Goal: Task Accomplishment & Management: Complete application form

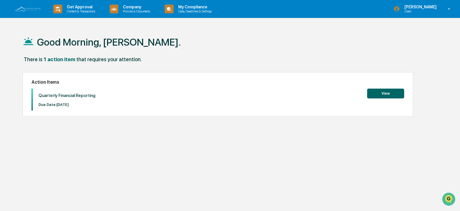
click at [393, 92] on button "View" at bounding box center [385, 94] width 37 height 10
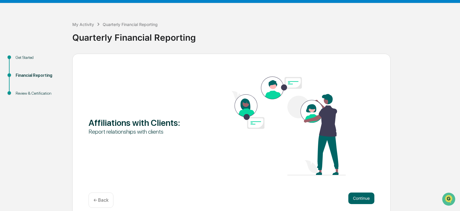
scroll to position [22, 0]
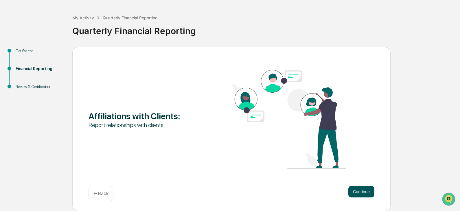
click at [362, 192] on button "Continue" at bounding box center [361, 192] width 26 height 12
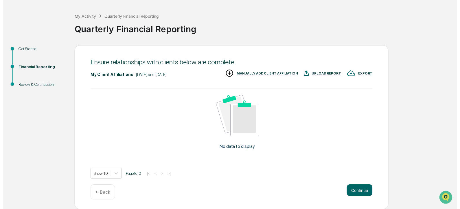
scroll to position [23, 0]
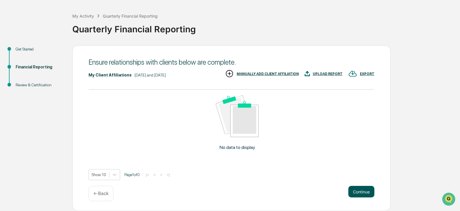
click at [359, 190] on button "Continue" at bounding box center [361, 192] width 26 height 12
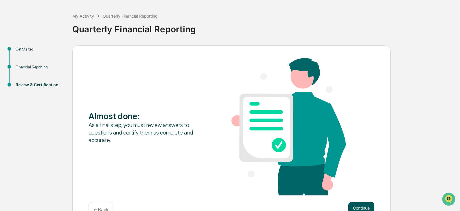
click at [355, 206] on button "Continue" at bounding box center [361, 208] width 26 height 12
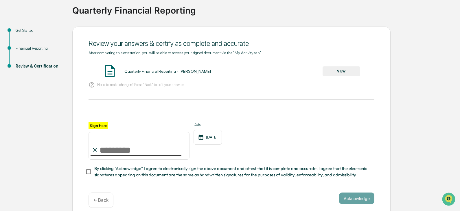
scroll to position [51, 0]
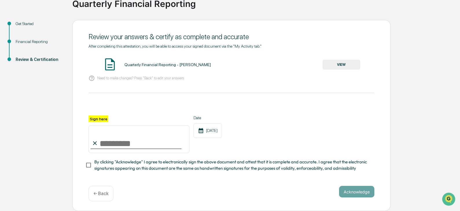
click at [106, 141] on input "Sign here" at bounding box center [138, 140] width 101 height 28
type input "**********"
click at [343, 61] on button "VIEW" at bounding box center [341, 65] width 38 height 10
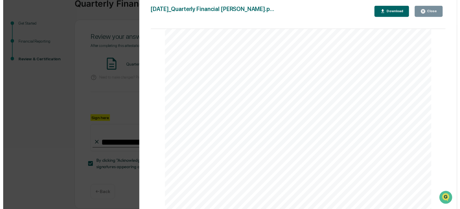
scroll to position [0, 0]
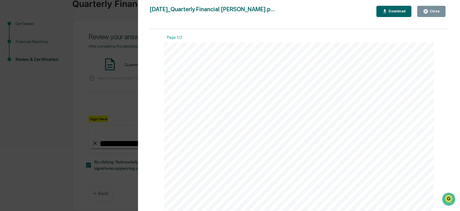
drag, startPoint x: 438, startPoint y: 11, endPoint x: 312, endPoint y: 33, distance: 128.1
click at [438, 11] on div "Close" at bounding box center [433, 11] width 11 height 4
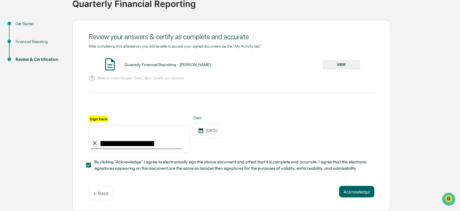
click at [99, 193] on p "← Back" at bounding box center [100, 193] width 15 height 5
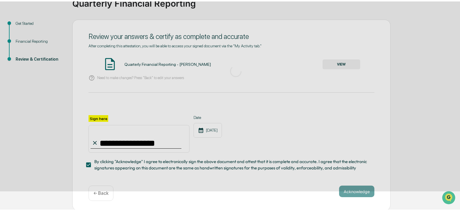
scroll to position [40, 0]
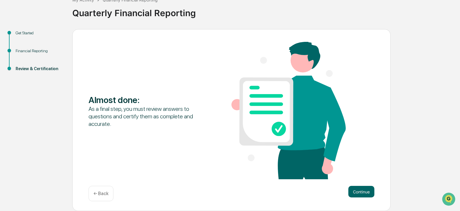
click at [99, 193] on p "← Back" at bounding box center [100, 193] width 15 height 5
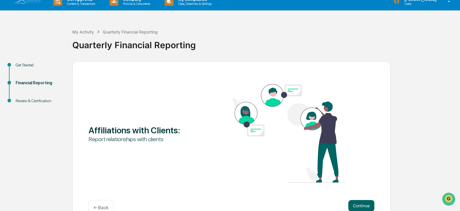
scroll to position [0, 0]
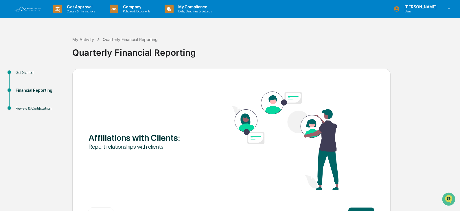
click at [288, 124] on img at bounding box center [288, 141] width 114 height 99
click at [231, 127] on img at bounding box center [288, 141] width 114 height 99
click at [303, 121] on img at bounding box center [288, 141] width 114 height 99
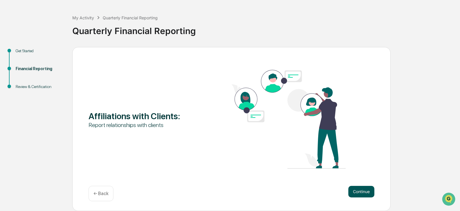
click at [362, 191] on button "Continue" at bounding box center [361, 192] width 26 height 12
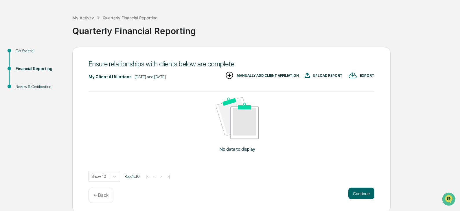
click at [275, 75] on div "MANUALLY ADD CLIENT AFFILIATION" at bounding box center [268, 76] width 62 height 4
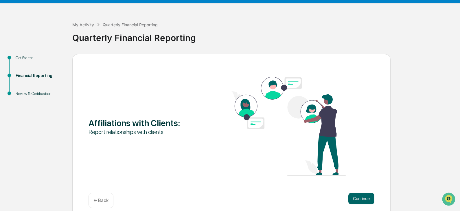
scroll to position [22, 0]
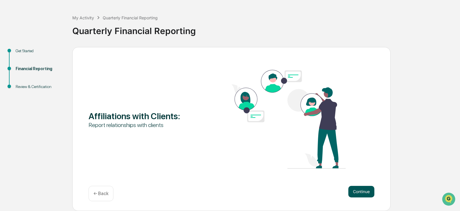
click at [355, 193] on button "Continue" at bounding box center [361, 192] width 26 height 12
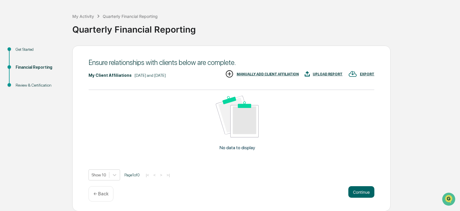
scroll to position [23, 0]
click at [361, 191] on button "Continue" at bounding box center [361, 192] width 26 height 12
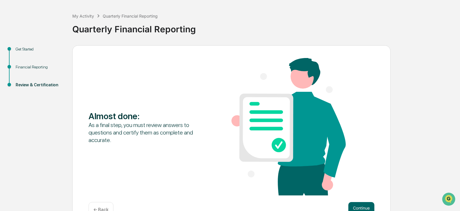
scroll to position [40, 0]
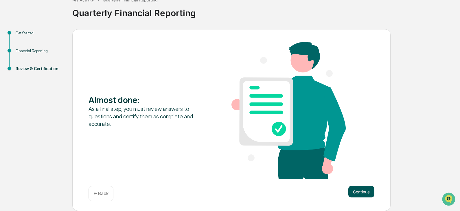
click at [360, 191] on button "Continue" at bounding box center [361, 192] width 26 height 12
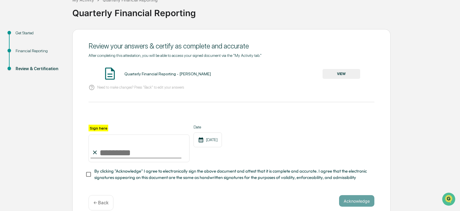
drag, startPoint x: 131, startPoint y: 150, endPoint x: 129, endPoint y: 148, distance: 3.1
click at [131, 150] on input "Sign here" at bounding box center [138, 149] width 101 height 28
type input "**********"
click at [357, 204] on button "Acknowledge" at bounding box center [356, 201] width 35 height 12
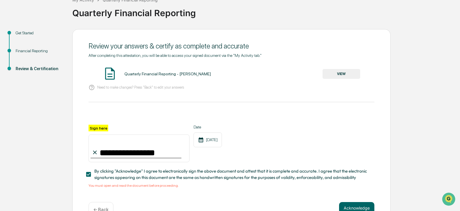
scroll to position [58, 0]
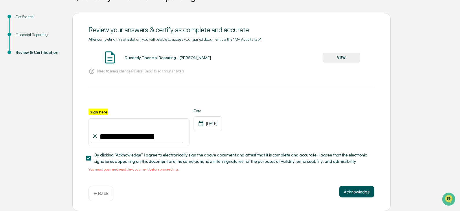
click at [348, 189] on button "Acknowledge" at bounding box center [356, 192] width 35 height 12
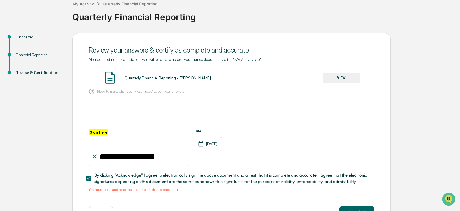
scroll to position [0, 0]
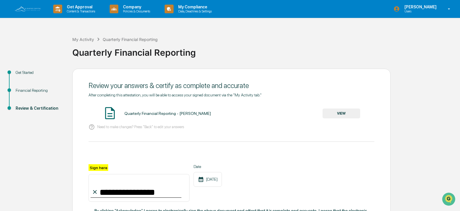
click at [145, 112] on div "Quarterly Financial Reporting - [PERSON_NAME]" at bounding box center [167, 113] width 86 height 5
click at [343, 112] on button "VIEW" at bounding box center [341, 114] width 38 height 10
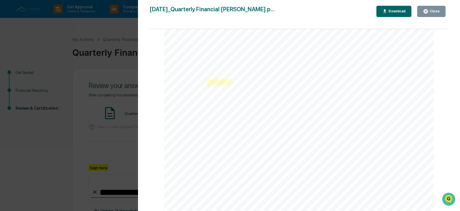
click at [216, 83] on link at bounding box center [219, 83] width 24 height 6
click at [212, 81] on span "Affiliations:" at bounding box center [217, 81] width 29 height 5
click at [213, 90] on span "Holder" at bounding box center [217, 90] width 9 height 3
click at [182, 93] on div "Financial Reporting Attestation of Completeness Based upon the definitions abov…" at bounding box center [299, 162] width 270 height 382
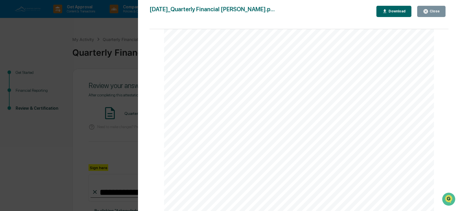
click at [437, 12] on div "Close" at bounding box center [433, 11] width 11 height 4
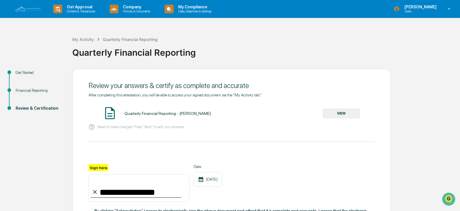
click at [126, 89] on div "Review your answers & certify as complete and accurate" at bounding box center [231, 86] width 286 height 8
click at [138, 112] on div "Quarterly Financial Reporting - [PERSON_NAME]" at bounding box center [167, 113] width 86 height 5
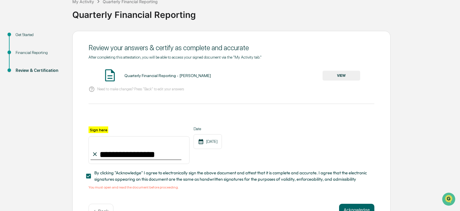
scroll to position [58, 0]
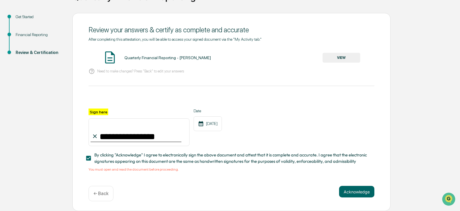
click at [33, 32] on div "Financial Reporting" at bounding box center [39, 35] width 47 height 6
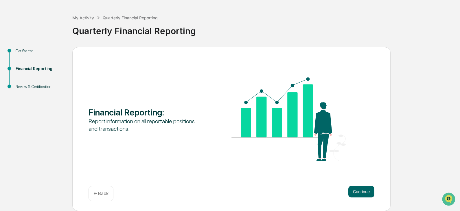
scroll to position [22, 0]
click at [123, 115] on div "Financial Reporting :" at bounding box center [145, 112] width 114 height 10
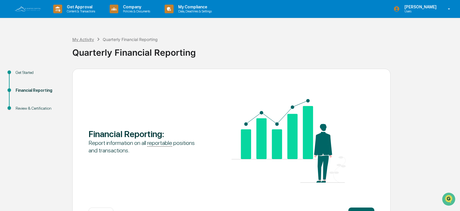
click at [84, 38] on div "My Activity" at bounding box center [83, 39] width 22 height 5
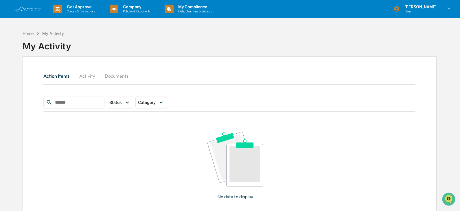
click at [86, 74] on button "Activity" at bounding box center [87, 76] width 26 height 14
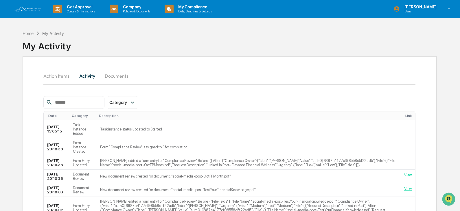
click at [58, 74] on button "Action Items" at bounding box center [58, 76] width 31 height 14
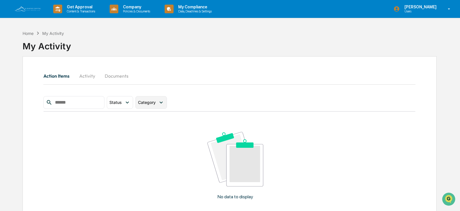
click at [155, 103] on span "Category" at bounding box center [147, 102] width 18 height 5
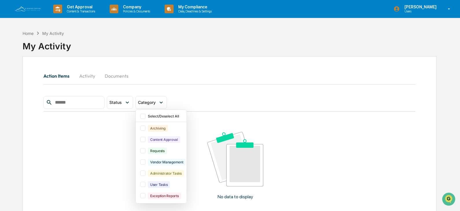
click at [87, 73] on button "Activity" at bounding box center [87, 76] width 26 height 14
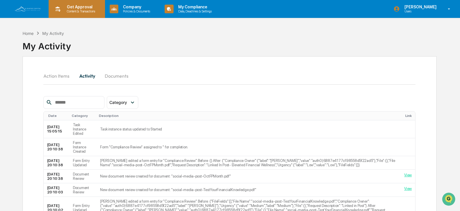
click at [70, 12] on p "Content & Transactions" at bounding box center [80, 11] width 36 height 4
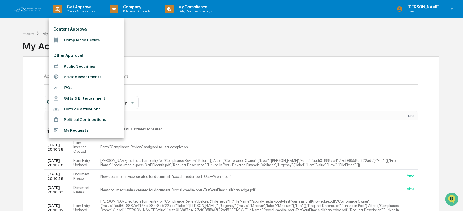
click at [181, 38] on div at bounding box center [231, 105] width 463 height 211
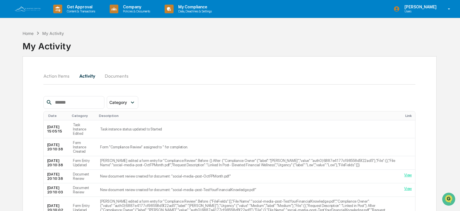
click at [60, 76] on button "Action Items" at bounding box center [58, 76] width 31 height 14
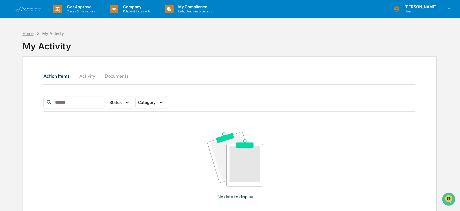
click at [32, 34] on div "Home" at bounding box center [28, 33] width 11 height 5
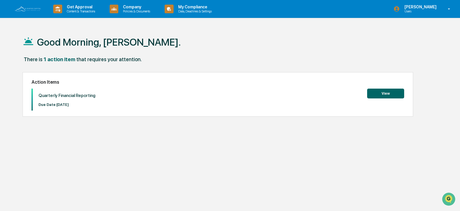
click at [396, 93] on button "View" at bounding box center [385, 94] width 37 height 10
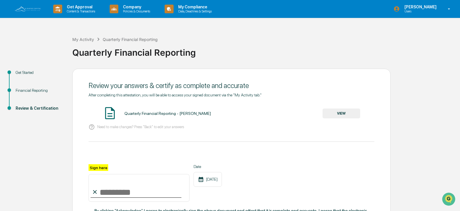
click at [134, 115] on div "Quarterly Financial Reporting - [PERSON_NAME]" at bounding box center [167, 113] width 86 height 5
click at [340, 116] on button "VIEW" at bounding box center [341, 114] width 38 height 10
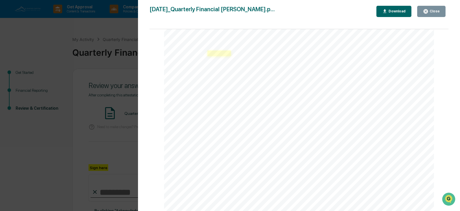
click at [229, 54] on link at bounding box center [219, 54] width 24 height 6
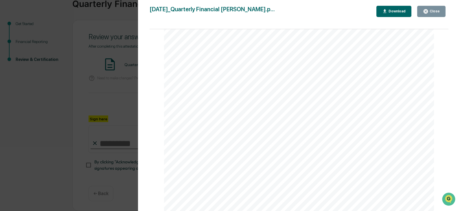
scroll to position [469, 0]
click at [429, 12] on div "Close" at bounding box center [433, 11] width 11 height 4
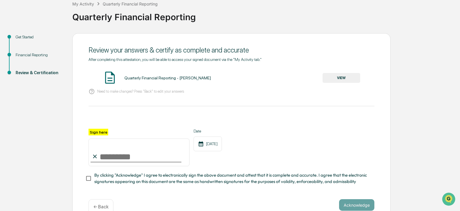
scroll to position [0, 0]
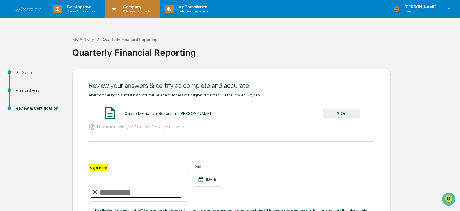
click at [134, 6] on p "Company" at bounding box center [135, 7] width 35 height 5
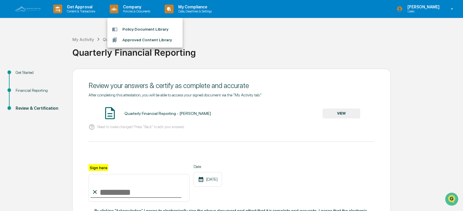
click at [191, 9] on div at bounding box center [231, 105] width 463 height 211
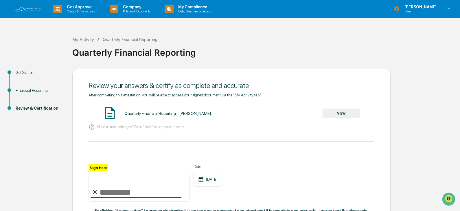
click at [191, 9] on p "My Compliance" at bounding box center [194, 7] width 41 height 5
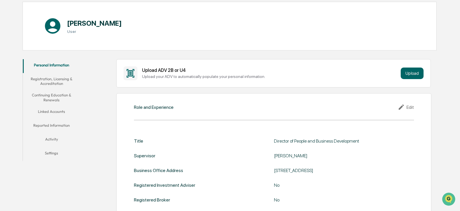
scroll to position [58, 0]
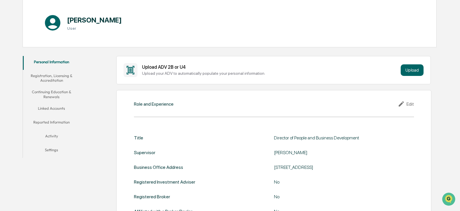
click at [58, 124] on button "Reported Information" at bounding box center [52, 124] width 58 height 14
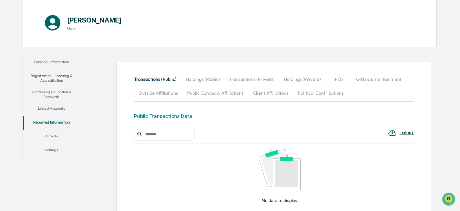
click at [208, 91] on button "Public Company Affiliations" at bounding box center [215, 93] width 66 height 14
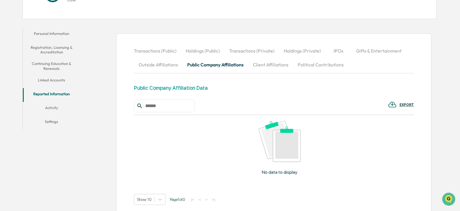
scroll to position [116, 0]
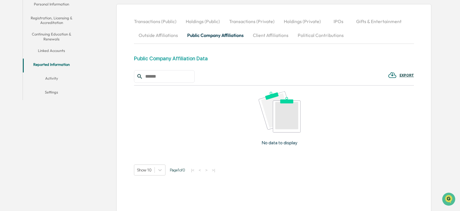
click at [199, 22] on button "Holdings (Public)" at bounding box center [202, 21] width 43 height 14
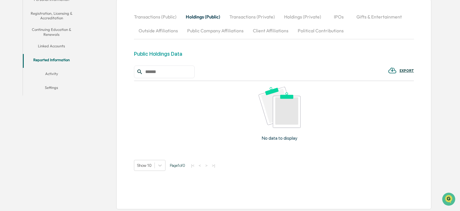
scroll to position [121, 0]
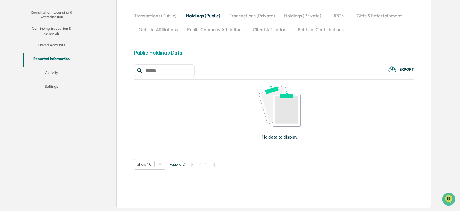
click at [166, 29] on button "Outside Affiliations" at bounding box center [158, 30] width 49 height 14
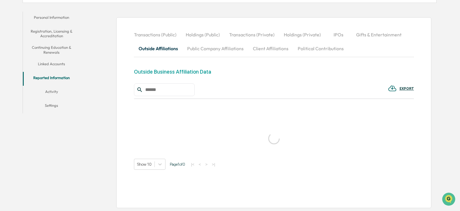
scroll to position [86, 0]
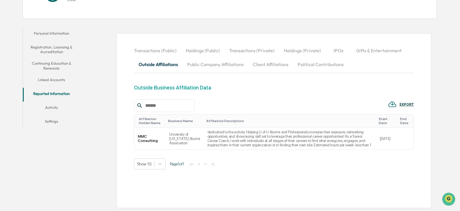
click at [196, 51] on button "Holdings (Public)" at bounding box center [202, 51] width 43 height 14
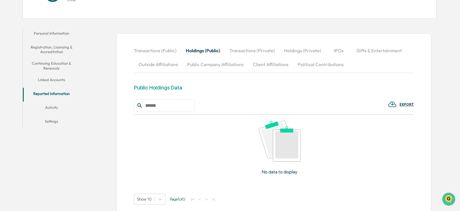
click at [270, 46] on button "Transactions (Private)" at bounding box center [252, 51] width 55 height 14
click at [299, 48] on button "Holdings (Private)" at bounding box center [302, 51] width 46 height 14
click at [336, 48] on button "IPOs" at bounding box center [339, 51] width 26 height 14
click at [372, 50] on button "Gifts & Entertainment" at bounding box center [378, 51] width 55 height 14
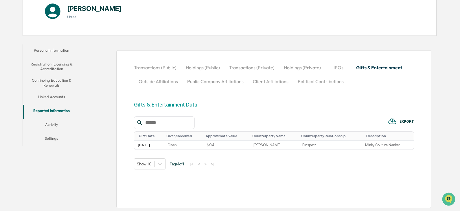
scroll to position [69, 0]
